Goal: Task Accomplishment & Management: Use online tool/utility

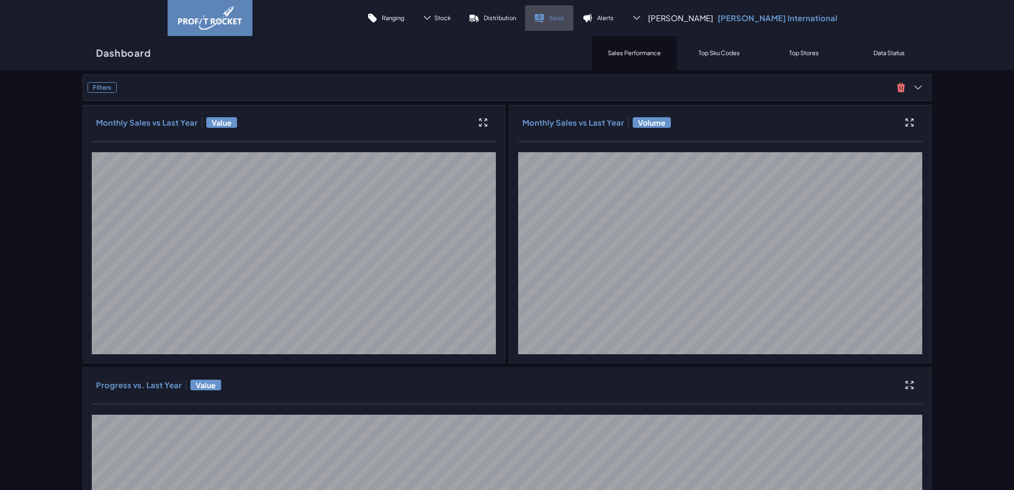
click at [573, 11] on link "Sales" at bounding box center [549, 17] width 48 height 25
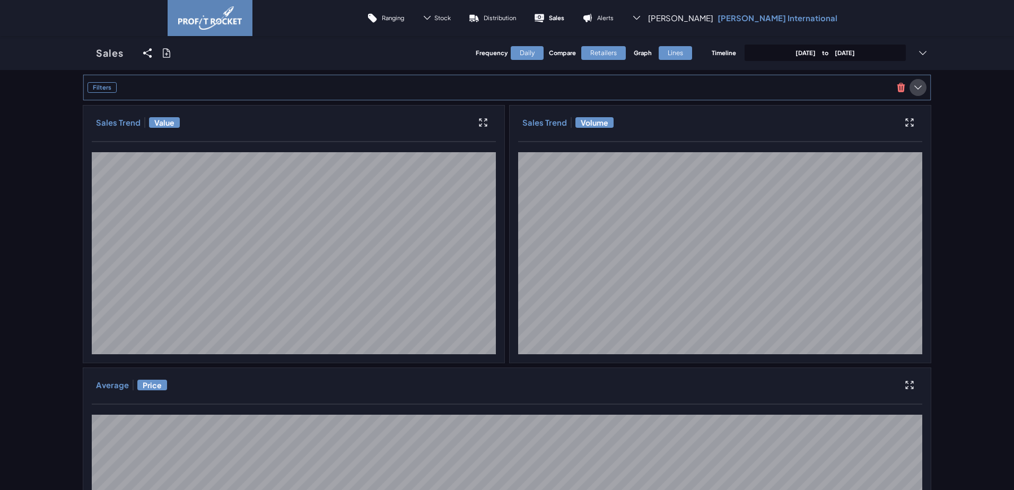
click at [917, 84] on icon at bounding box center [918, 87] width 11 height 11
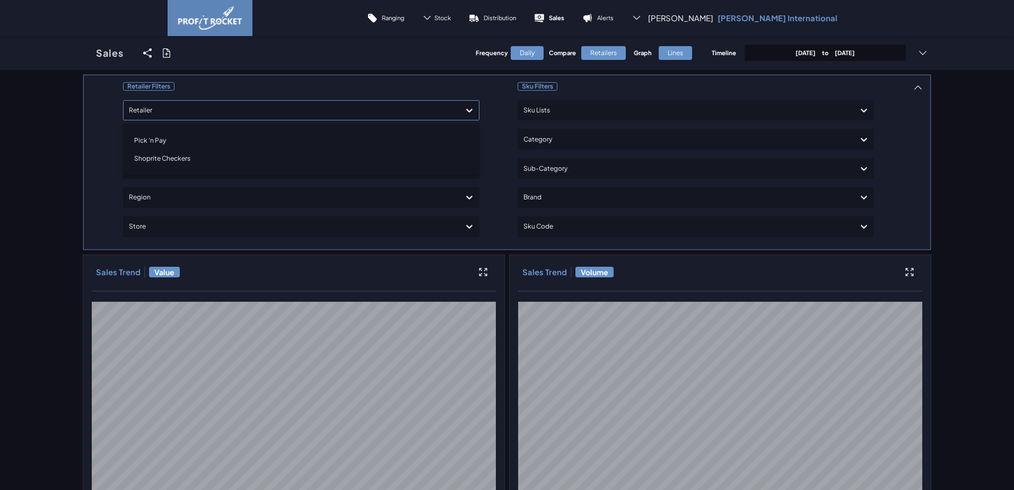
click at [256, 111] on div at bounding box center [292, 110] width 326 height 15
click at [151, 159] on div "Shoprite Checkers" at bounding box center [301, 159] width 347 height 18
click at [98, 137] on div "Retailer Filters option Shoprite Checkers, selected. option Shoprite Checkers s…" at bounding box center [499, 162] width 822 height 167
click at [805, 52] on p "[DATE] to [DATE]" at bounding box center [825, 53] width 59 height 8
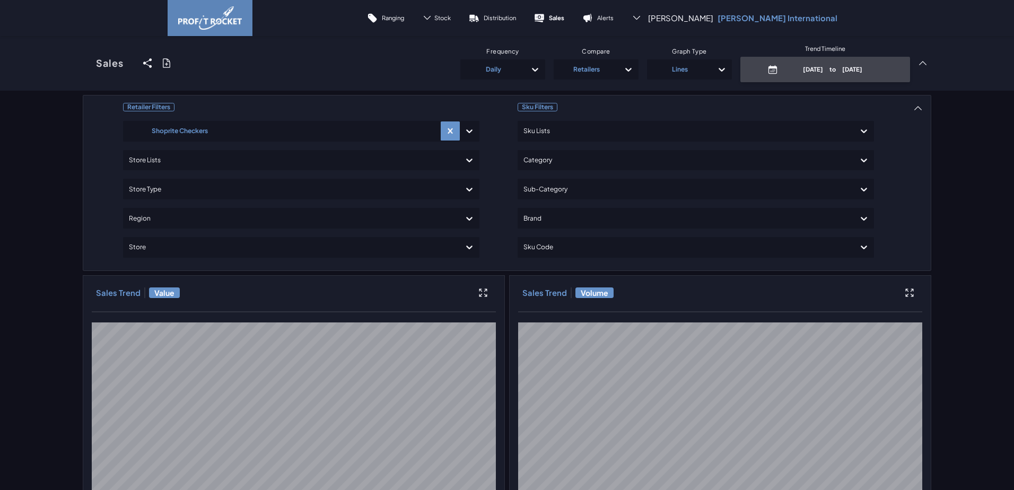
click at [833, 70] on p "[DATE] to [DATE]" at bounding box center [832, 69] width 101 height 8
select select "7"
select select "2025"
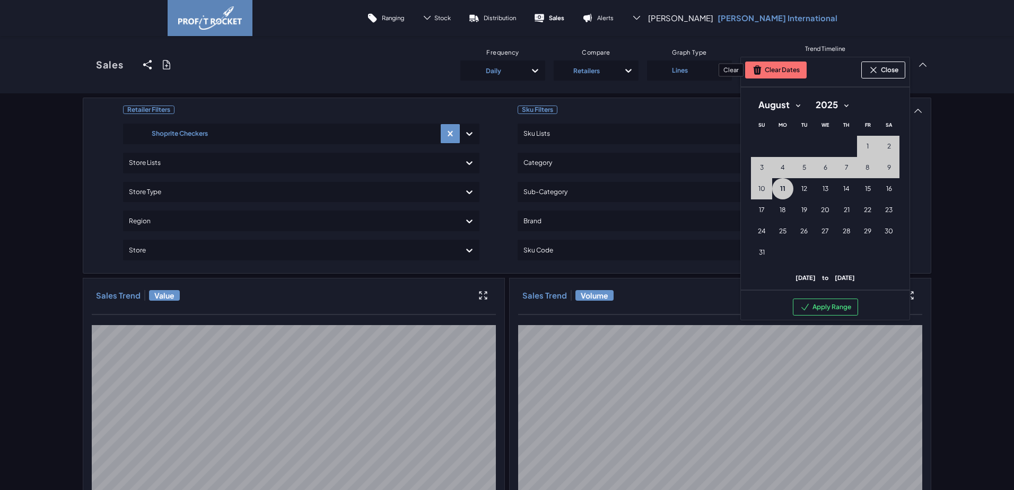
click at [790, 70] on button "Clear Dates" at bounding box center [776, 70] width 62 height 17
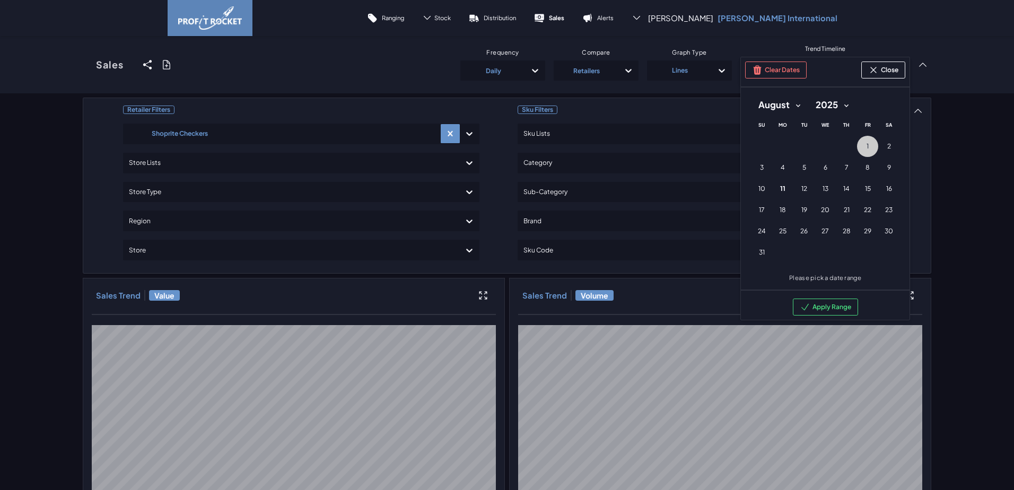
click at [865, 149] on button "1 [DATE] ([DATE])" at bounding box center [867, 146] width 21 height 21
click at [756, 182] on button "10 [DATE] ([DATE])" at bounding box center [761, 188] width 21 height 21
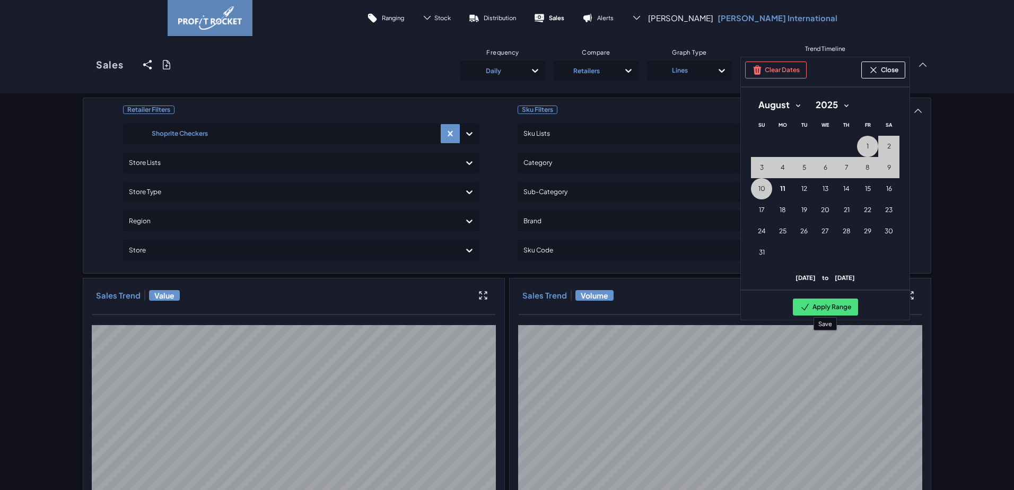
click at [828, 310] on button "Apply Range" at bounding box center [825, 307] width 65 height 17
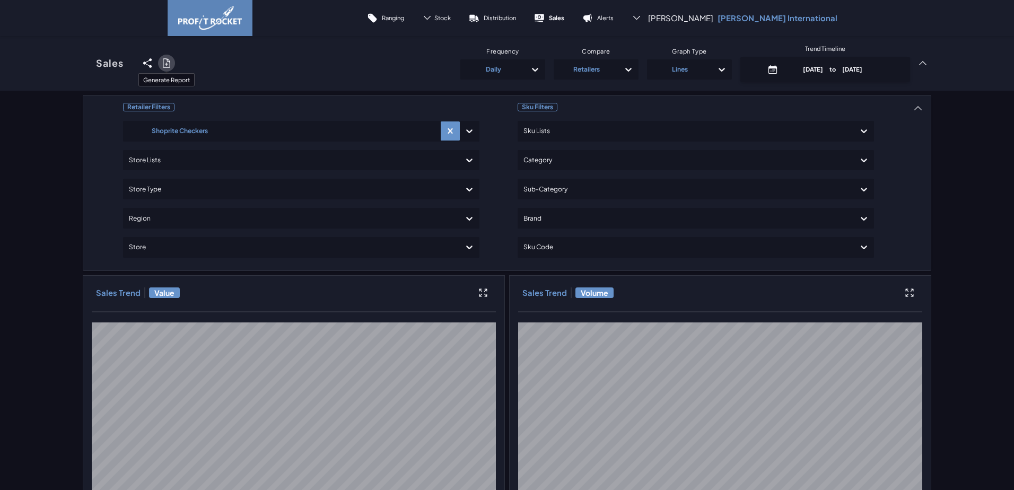
click at [165, 63] on icon at bounding box center [166, 63] width 7 height 8
click at [83, 63] on input "checkbox" at bounding box center [83, 63] width 0 height 0
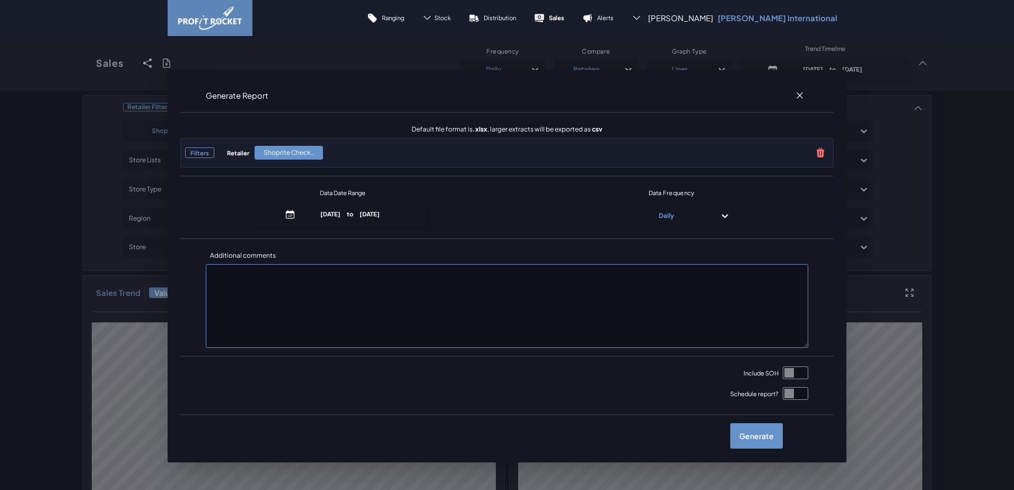
click at [794, 373] on input "checkbox" at bounding box center [795, 372] width 25 height 13
checkbox input "true"
click at [761, 439] on label "Generate" at bounding box center [756, 435] width 53 height 25
click at [83, 63] on input "checkbox" at bounding box center [83, 63] width 0 height 0
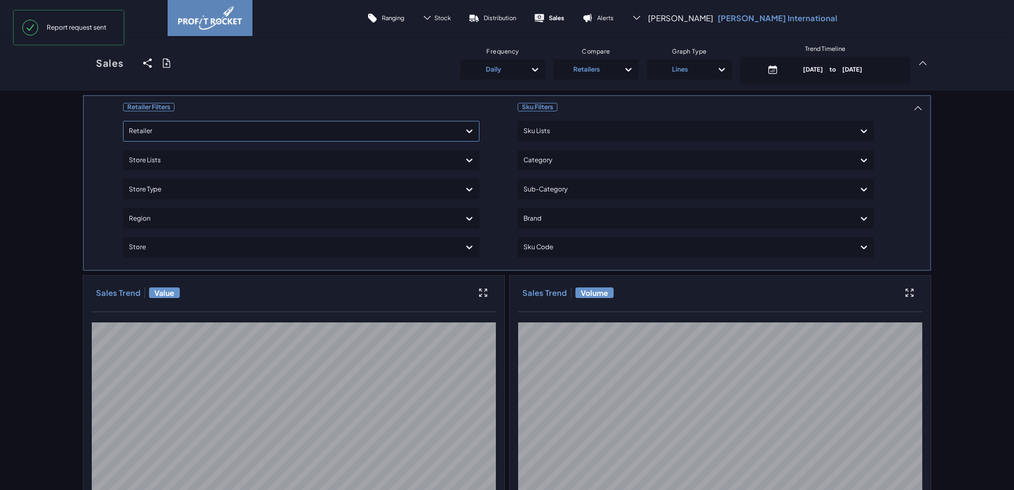
click at [465, 130] on icon at bounding box center [469, 131] width 11 height 11
click at [143, 165] on div "Pick 'n Pay" at bounding box center [301, 162] width 347 height 18
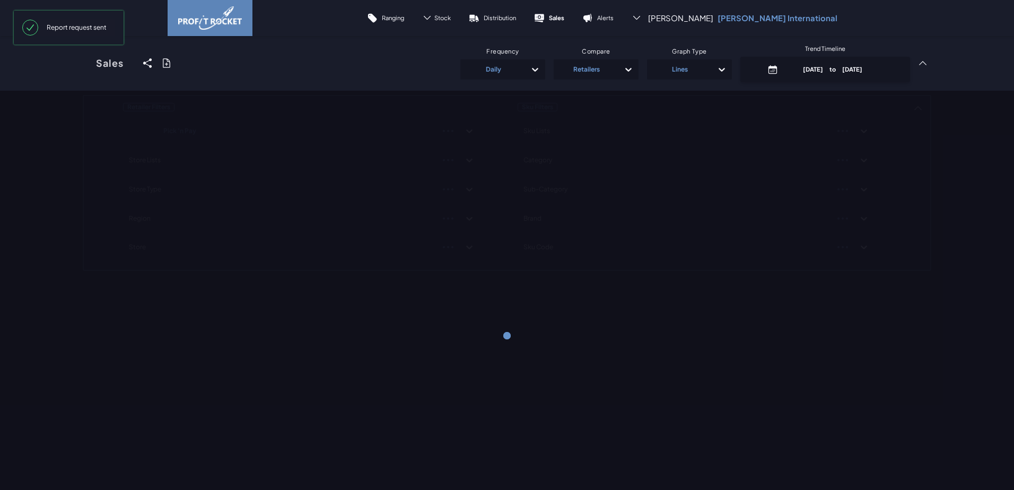
click at [99, 150] on div "Retailer Filters Pick 'n Pay Store Lists Store Type Region Store Sku Filters Sk…" at bounding box center [507, 183] width 849 height 176
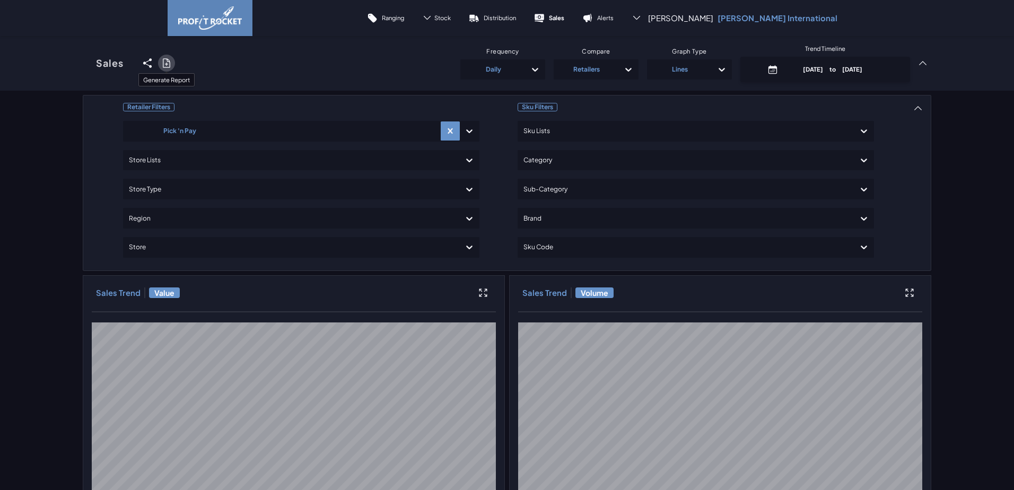
click at [163, 61] on icon at bounding box center [166, 63] width 11 height 11
click at [83, 63] on input "checkbox" at bounding box center [83, 63] width 0 height 0
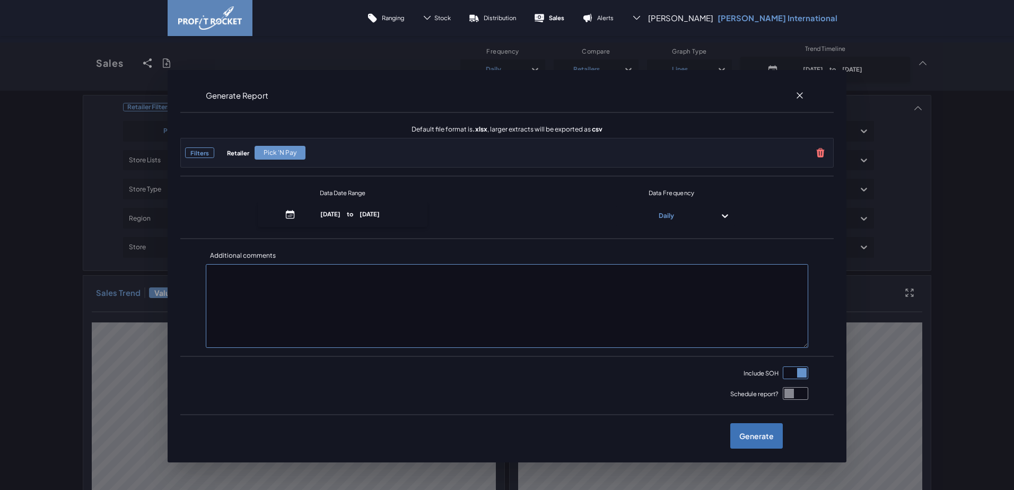
click at [758, 434] on label "Generate" at bounding box center [756, 435] width 53 height 25
click at [83, 63] on input "checkbox" at bounding box center [83, 63] width 0 height 0
